Goal: Go to known website: Access a specific website the user already knows

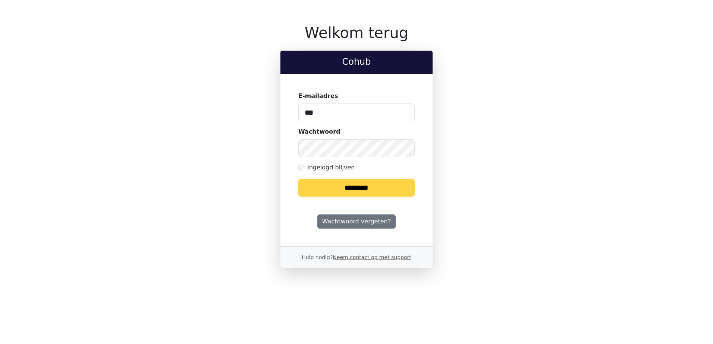
type input "**********"
click at [298, 179] on input "********" at bounding box center [356, 188] width 116 height 18
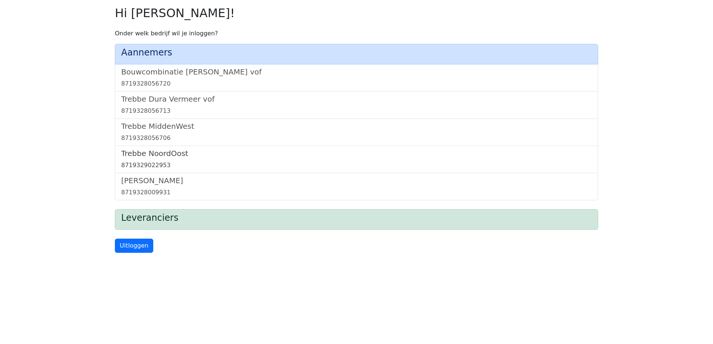
click at [158, 157] on h5 "Trebbe NoordOost" at bounding box center [356, 153] width 470 height 9
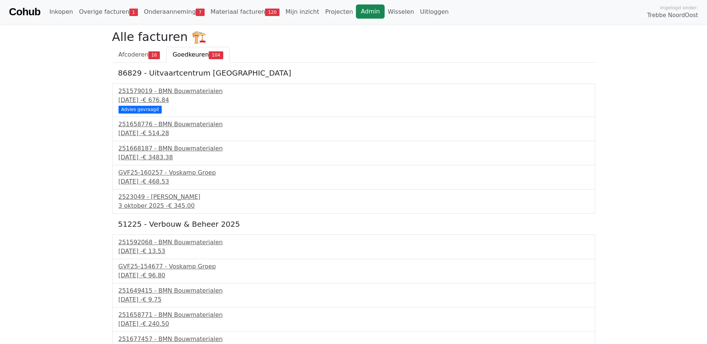
click at [356, 13] on link "Admin" at bounding box center [370, 11] width 29 height 14
